Goal: Task Accomplishment & Management: Complete application form

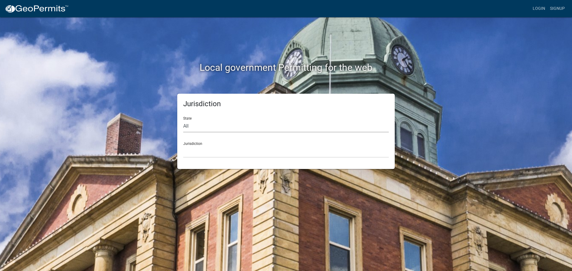
click at [209, 126] on select "All [US_STATE] [US_STATE] [US_STATE] [US_STATE] [US_STATE] [US_STATE] [US_STATE…" at bounding box center [285, 126] width 205 height 12
select select "[US_STATE]"
click at [183, 120] on select "All [US_STATE] [US_STATE] [US_STATE] [US_STATE] [US_STATE] [US_STATE] [US_STATE…" at bounding box center [285, 126] width 205 height 12
click at [208, 150] on select "City of [GEOGRAPHIC_DATA], [US_STATE] City of [GEOGRAPHIC_DATA], [US_STATE] Cit…" at bounding box center [285, 152] width 205 height 12
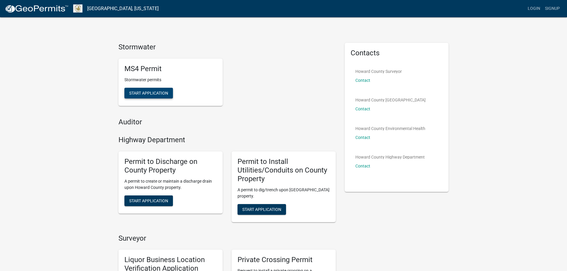
click at [138, 90] on button "Start Application" at bounding box center [148, 93] width 49 height 11
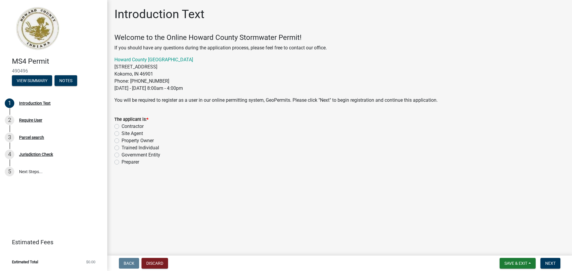
click at [121, 126] on label "Contractor" at bounding box center [132, 126] width 22 height 7
click at [121, 126] on input "Contractor" at bounding box center [123, 125] width 4 height 4
radio input "true"
click at [552, 262] on span "Next" at bounding box center [550, 263] width 10 height 5
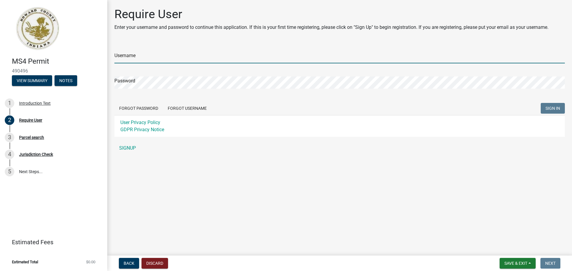
click at [172, 59] on input "Username" at bounding box center [339, 57] width 450 height 12
type input "s"
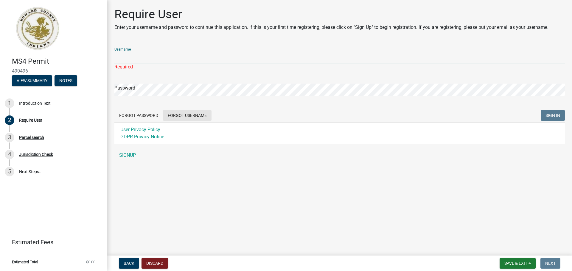
click at [172, 115] on button "Forgot Username" at bounding box center [187, 115] width 49 height 11
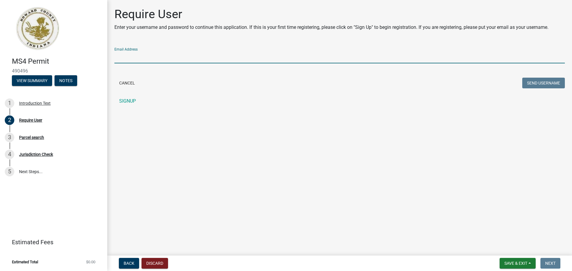
click at [132, 59] on input "Email Address" at bounding box center [339, 57] width 450 height 12
type input "[EMAIL_ADDRESS][DOMAIN_NAME]"
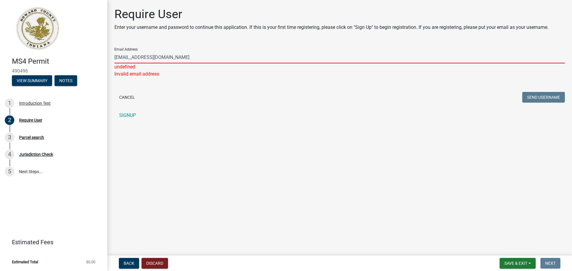
drag, startPoint x: 202, startPoint y: 59, endPoint x: 16, endPoint y: 59, distance: 186.4
click at [16, 59] on div "MS4 Permit 490496 View Summary Notes 1 Introduction Text 2 Require User 3 Parce…" at bounding box center [286, 135] width 572 height 271
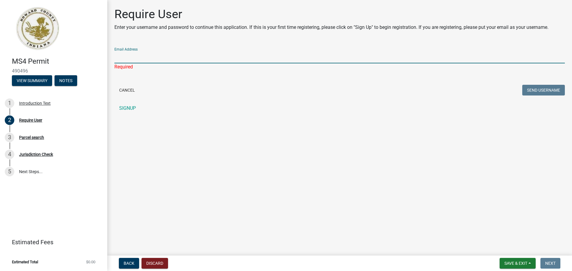
click at [123, 59] on input "Email Address" at bounding box center [339, 57] width 450 height 12
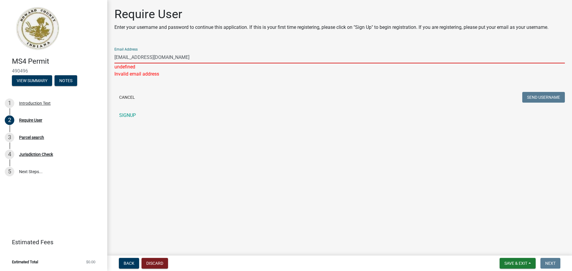
drag, startPoint x: 192, startPoint y: 57, endPoint x: 28, endPoint y: 61, distance: 163.8
click at [28, 61] on div "MS4 Permit 490496 View Summary Notes 1 Introduction Text 2 Require User 3 Parce…" at bounding box center [286, 135] width 572 height 271
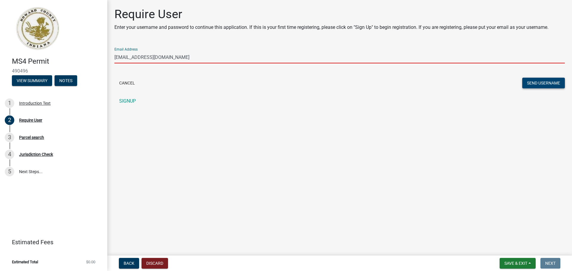
type input "[EMAIL_ADDRESS][DOMAIN_NAME]"
click at [536, 82] on button "Send Username" at bounding box center [543, 83] width 43 height 11
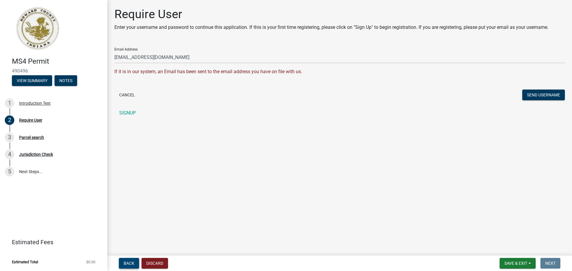
click at [134, 262] on span "Back" at bounding box center [129, 263] width 11 height 5
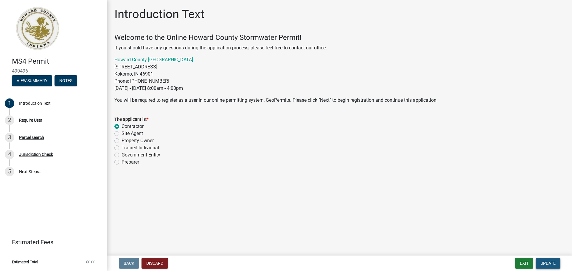
click at [540, 264] on span "Update" at bounding box center [547, 263] width 15 height 5
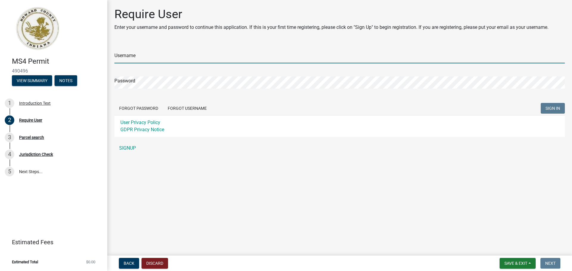
click at [131, 59] on input "Username" at bounding box center [339, 57] width 450 height 12
type input "MonroeCustomHomes"
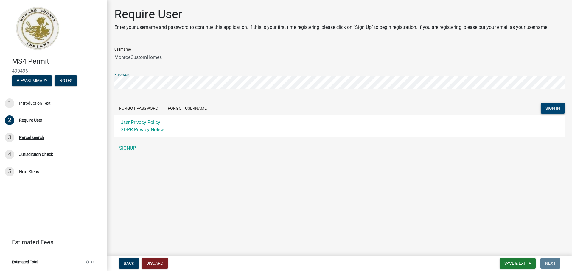
click at [554, 110] on span "SIGN IN" at bounding box center [552, 108] width 15 height 5
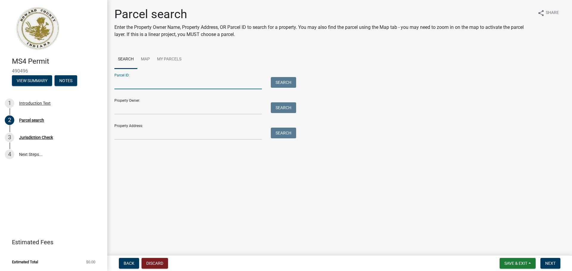
click at [153, 85] on input "Parcel ID:" at bounding box center [187, 83] width 147 height 12
click at [129, 108] on input "Property Owner:" at bounding box center [187, 108] width 147 height 12
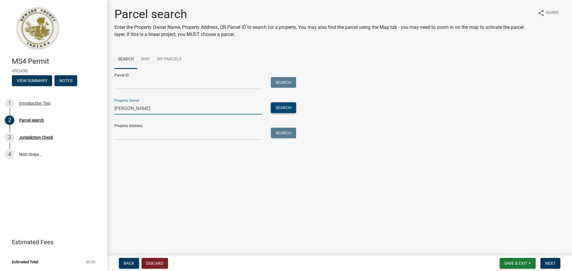
type input "[PERSON_NAME]"
click at [278, 106] on button "Search" at bounding box center [283, 107] width 25 height 11
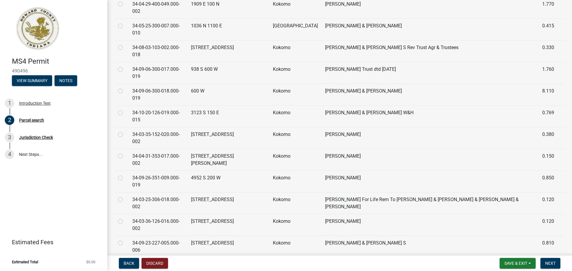
scroll to position [179, 0]
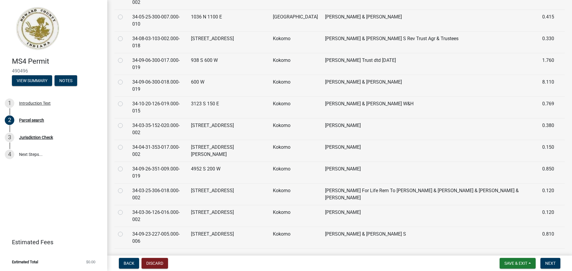
click at [125, 166] on label at bounding box center [125, 166] width 0 height 0
click at [125, 169] on input "radio" at bounding box center [127, 168] width 4 height 4
radio input "true"
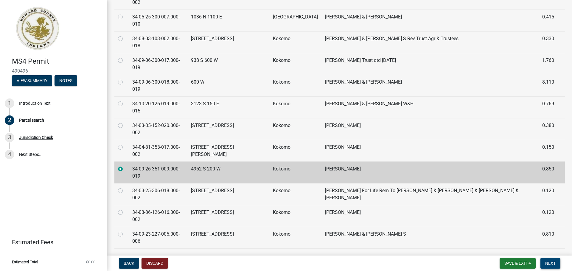
click at [548, 261] on span "Next" at bounding box center [550, 263] width 10 height 5
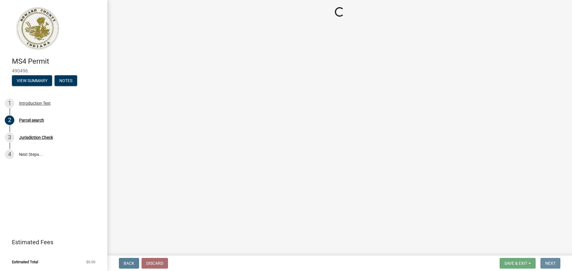
scroll to position [0, 0]
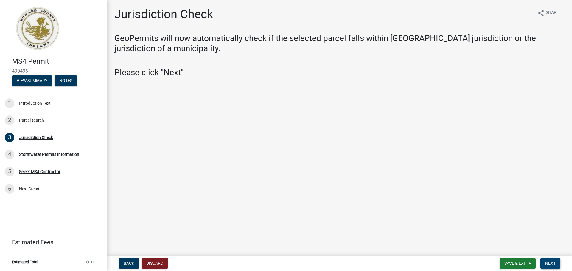
click at [553, 261] on span "Next" at bounding box center [550, 263] width 10 height 5
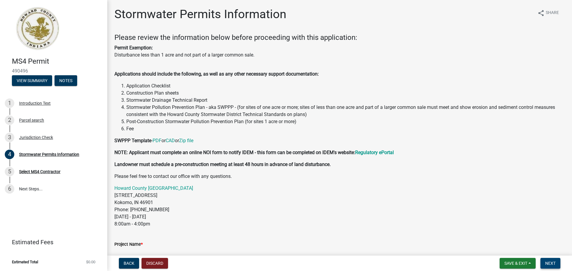
drag, startPoint x: 548, startPoint y: 263, endPoint x: 540, endPoint y: 260, distance: 8.9
click at [548, 263] on span "Next" at bounding box center [550, 263] width 10 height 5
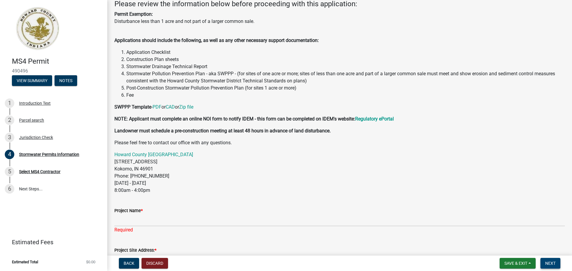
scroll to position [119, 0]
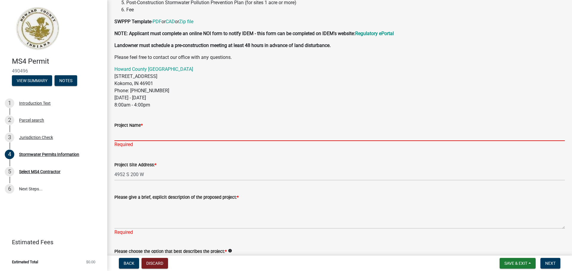
click at [145, 137] on input "Project Name *" at bounding box center [339, 135] width 450 height 12
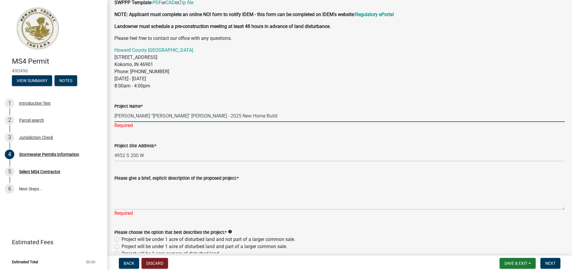
scroll to position [149, 0]
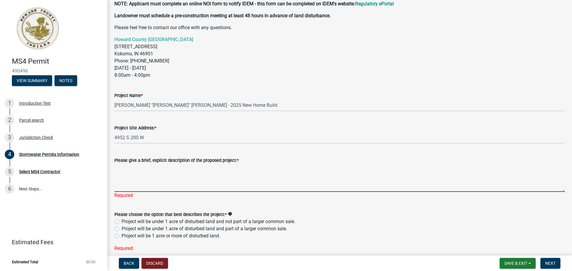
click at [157, 194] on div "Please give a brief, explicit description of the proposed project: * Required" at bounding box center [339, 174] width 450 height 51
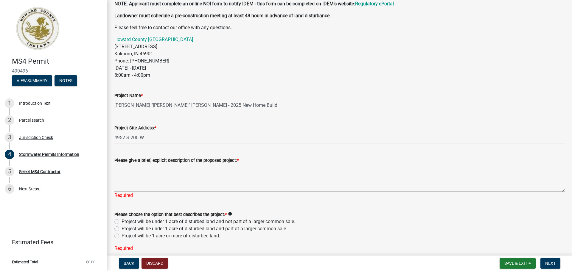
drag, startPoint x: 219, startPoint y: 104, endPoint x: 166, endPoint y: 107, distance: 53.1
click at [166, 107] on input "[PERSON_NAME] "[PERSON_NAME]" [PERSON_NAME] - 2025 New Home Build" at bounding box center [339, 105] width 450 height 12
type input "[PERSON_NAME] "[PERSON_NAME]" [PERSON_NAME] Custom Homes"
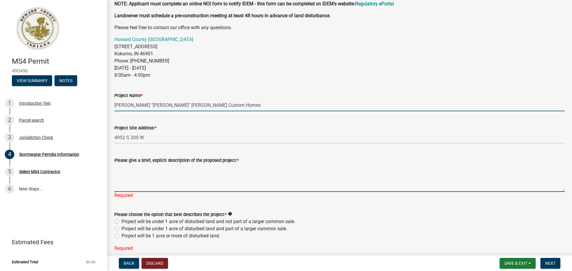
click at [143, 184] on textarea "Please give a brief, explicit description of the proposed project: *" at bounding box center [339, 178] width 450 height 28
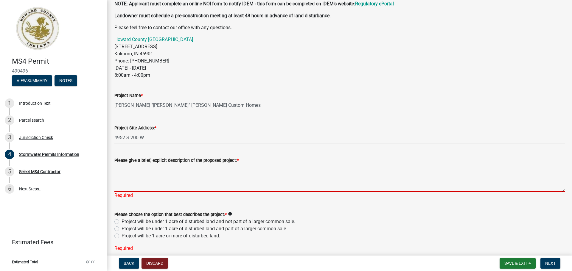
paste textarea "2025 New Home Build"
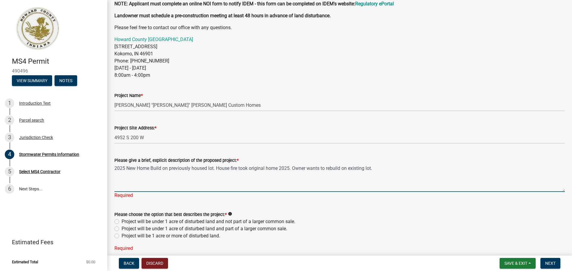
click at [153, 167] on textarea "2025 New Home Build on previously housed lot. House fire took original home 202…" at bounding box center [339, 178] width 450 height 28
click at [140, 167] on textarea "2025 New Home build on previously housed lot. House fire took original home 202…" at bounding box center [339, 178] width 450 height 28
click at [129, 167] on textarea "2025 New home build on previously housed lot. House fire took original home 202…" at bounding box center [339, 178] width 450 height 28
click at [280, 168] on textarea "2025 New home build on previously housed lot. House fire took original home 202…" at bounding box center [339, 178] width 450 height 28
type textarea "2025 New home build on previously housed lot. House fire took original home in …"
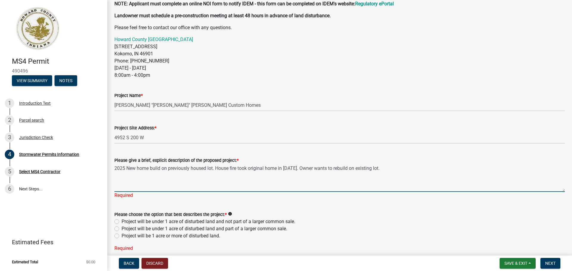
click at [117, 222] on div "Please choose the option that best describes the project: * info Project will b…" at bounding box center [339, 225] width 450 height 29
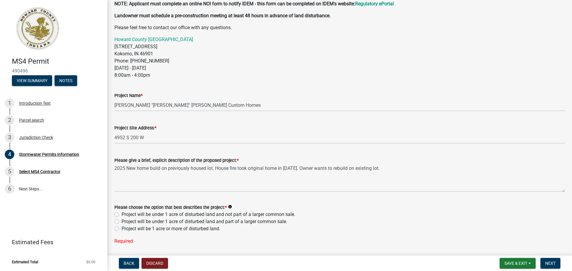
click at [121, 215] on label "Project will be under 1 acre of disturbed land and not part of a larger common …" at bounding box center [208, 214] width 174 height 7
click at [121, 215] on input "Project will be under 1 acre of disturbed land and not part of a larger common …" at bounding box center [123, 213] width 4 height 4
radio input "true"
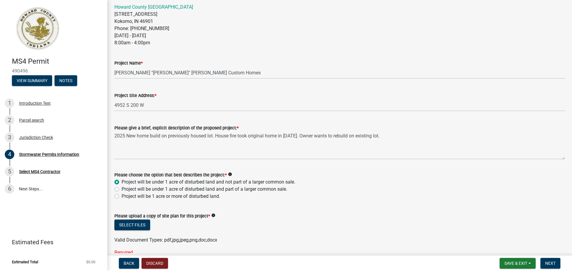
scroll to position [208, 0]
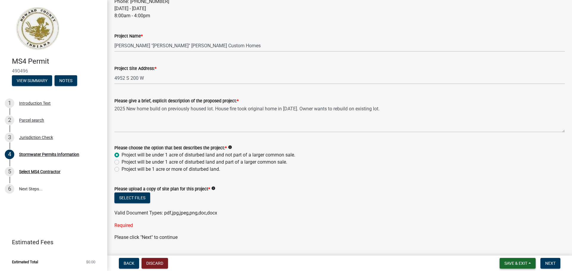
click at [520, 262] on span "Save & Exit" at bounding box center [515, 263] width 23 height 5
click at [501, 249] on button "Save & Exit" at bounding box center [512, 248] width 48 height 14
